Goal: Information Seeking & Learning: Learn about a topic

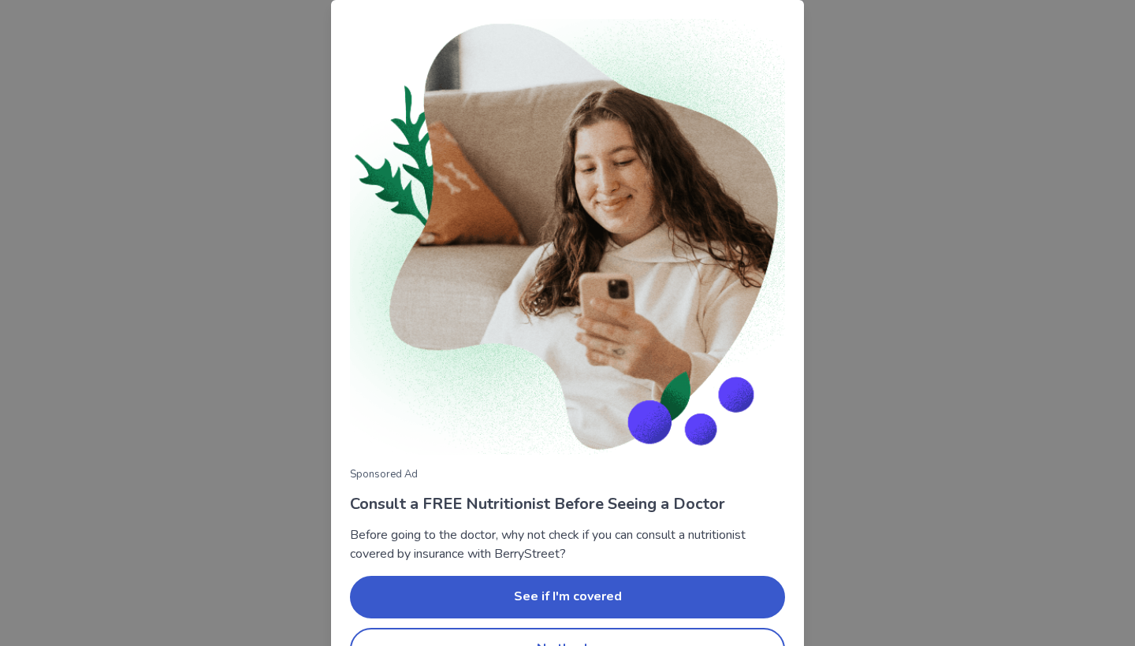
scroll to position [43, 0]
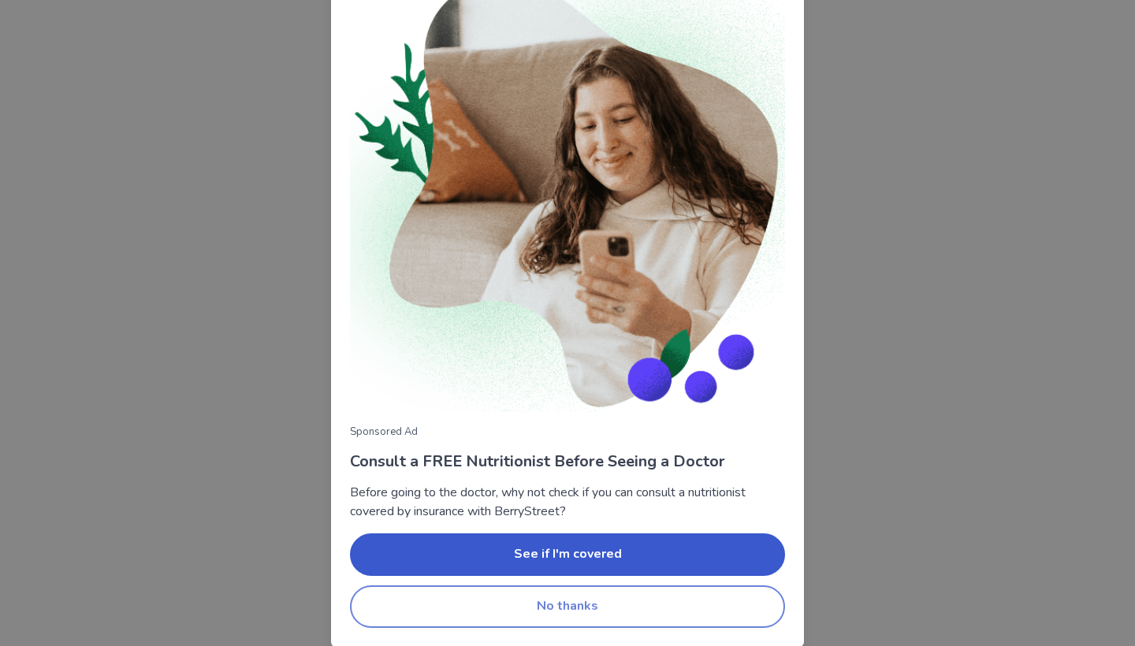
click at [634, 621] on button "No thanks" at bounding box center [567, 607] width 435 height 43
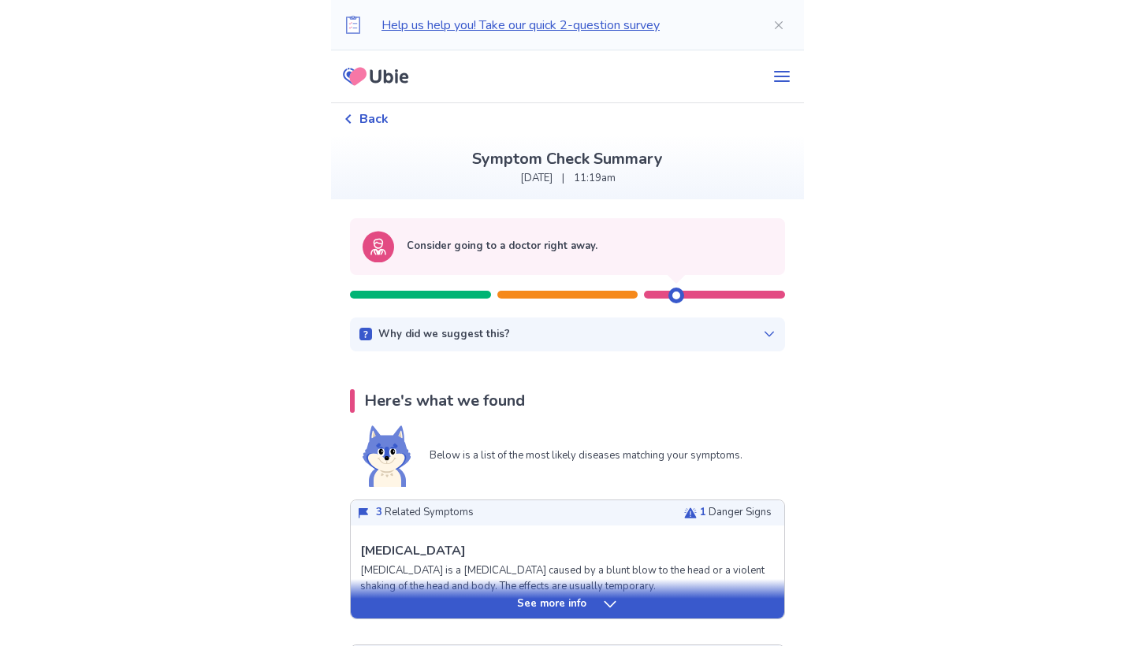
scroll to position [0, 0]
click at [381, 118] on span "Back" at bounding box center [373, 119] width 29 height 19
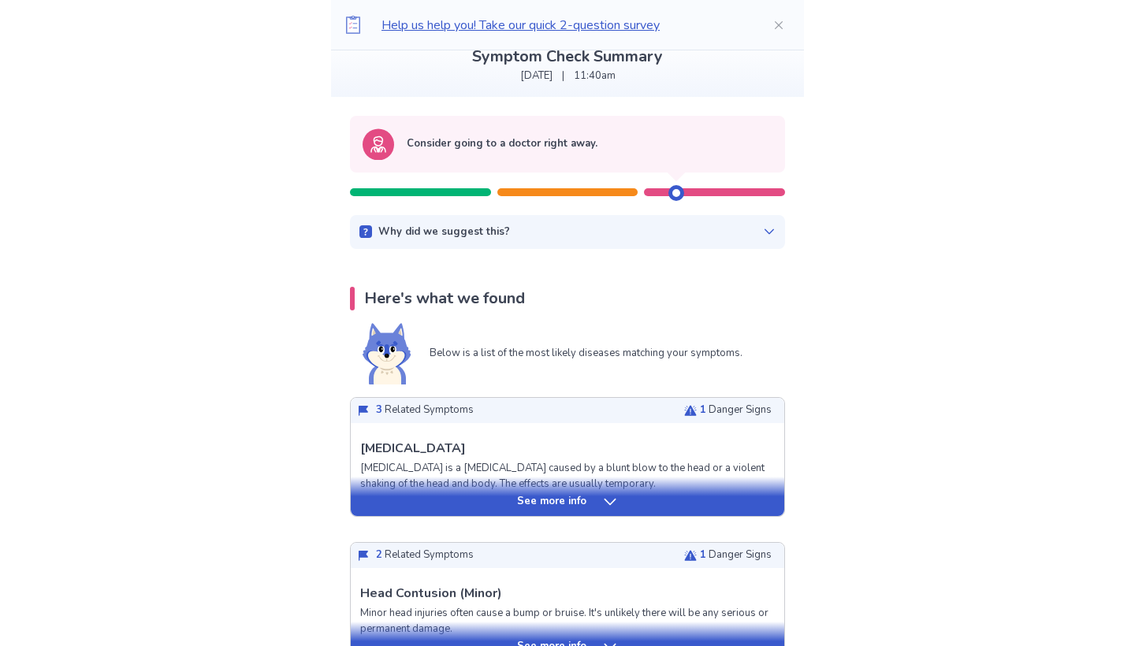
scroll to position [104, 0]
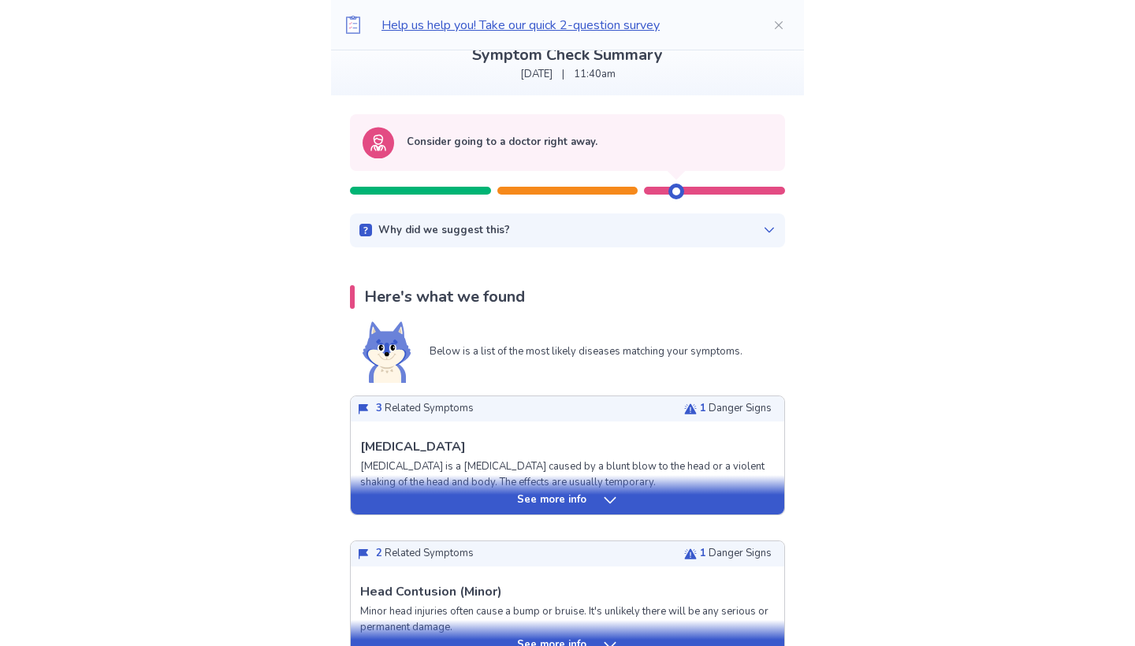
click at [401, 299] on p "Here's what we found" at bounding box center [444, 297] width 161 height 24
click at [478, 236] on p "Why did we suggest this?" at bounding box center [444, 231] width 132 height 16
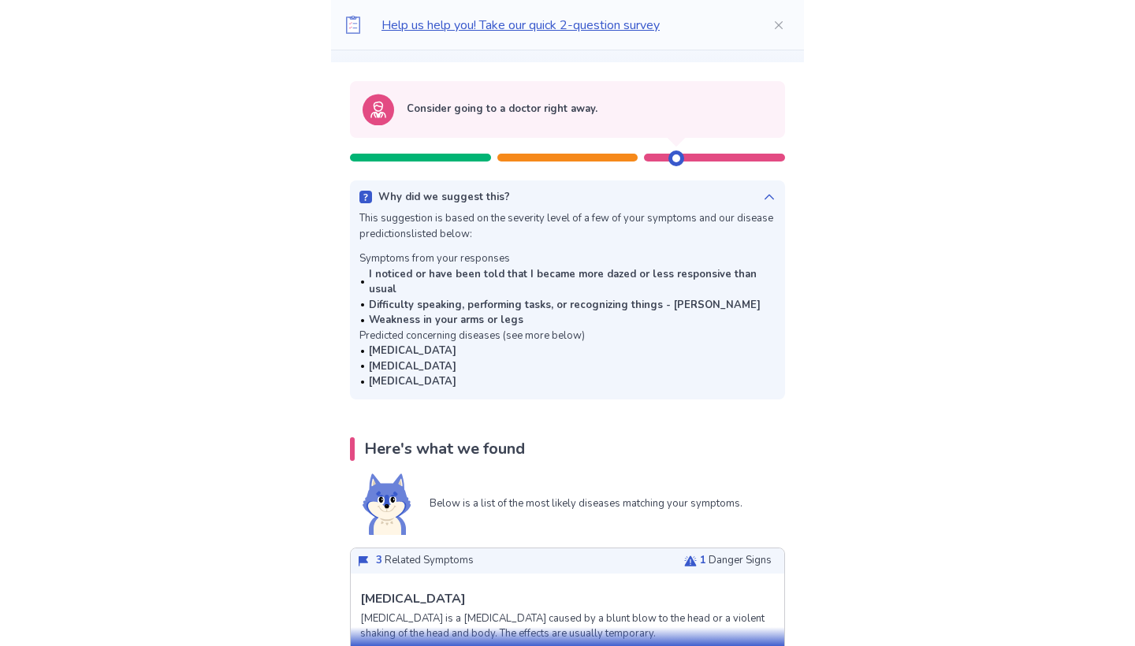
scroll to position [139, 0]
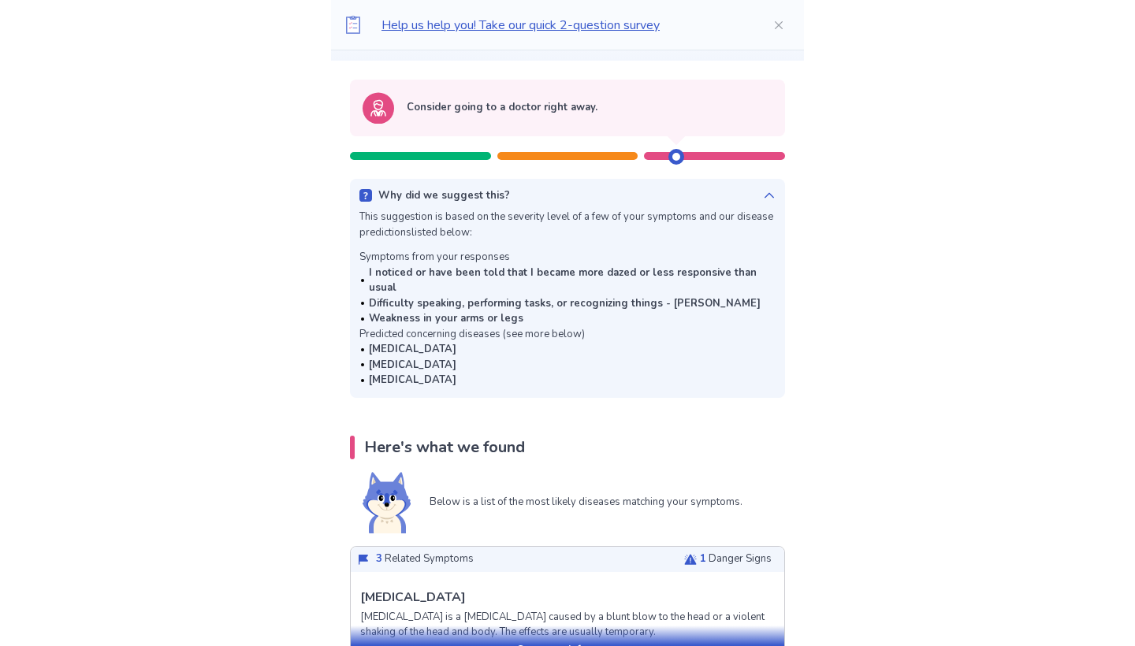
click at [448, 152] on div at bounding box center [420, 156] width 141 height 8
click at [394, 106] on circle at bounding box center [379, 108] width 32 height 32
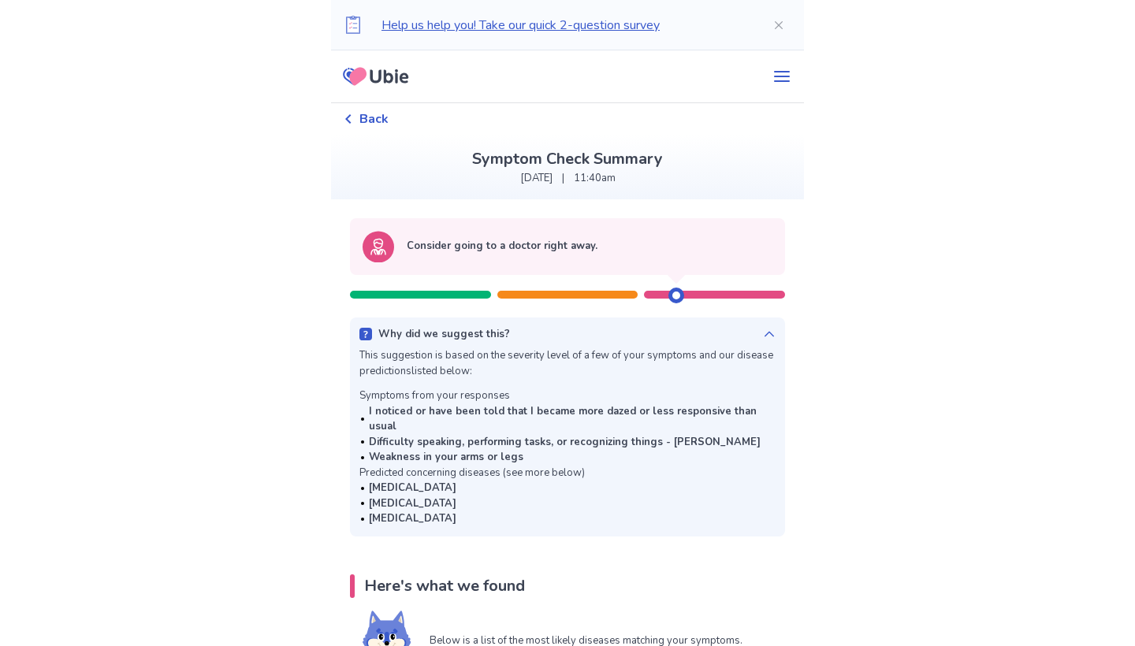
scroll to position [0, 0]
click at [553, 178] on p "[DATE]" at bounding box center [536, 179] width 32 height 16
drag, startPoint x: 375, startPoint y: 117, endPoint x: 665, endPoint y: 80, distance: 291.8
click at [778, 80] on icon "menu" at bounding box center [782, 76] width 16 height 11
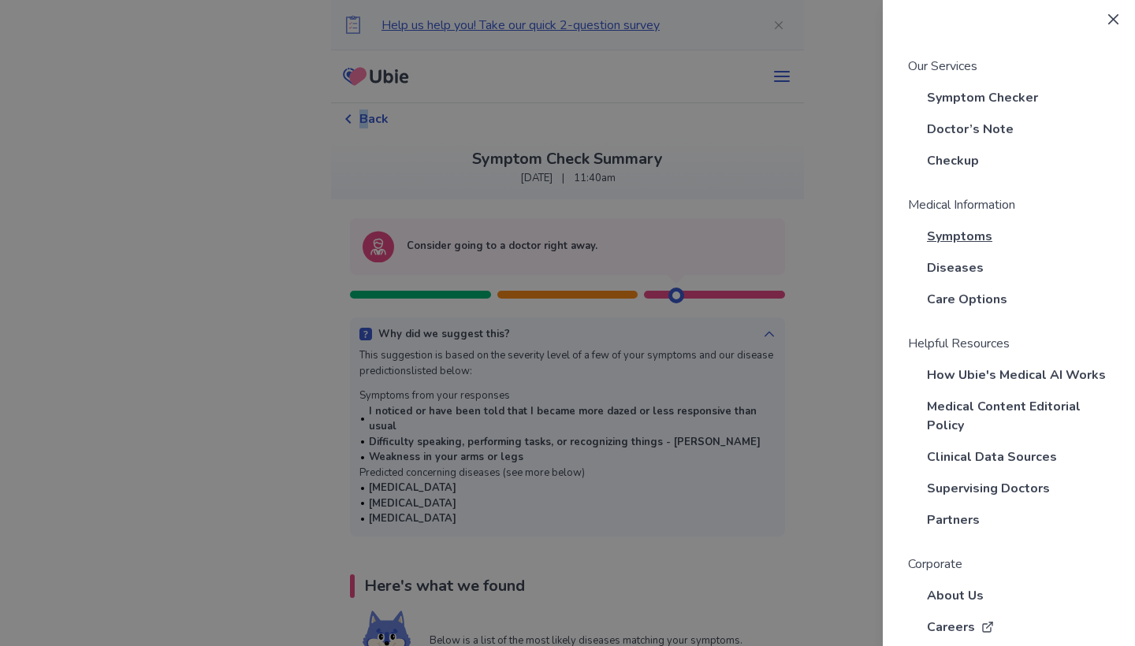
click at [958, 236] on span "Symptoms" at bounding box center [959, 236] width 65 height 19
